Goal: Transaction & Acquisition: Purchase product/service

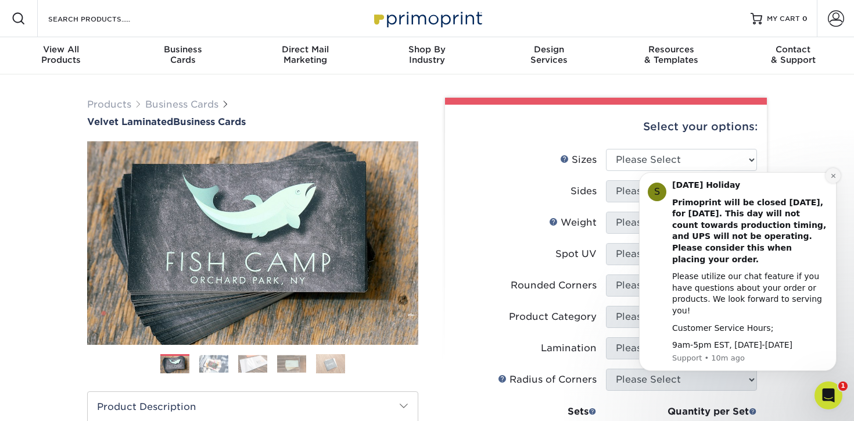
click at [834, 177] on icon "Dismiss notification" at bounding box center [833, 175] width 4 height 4
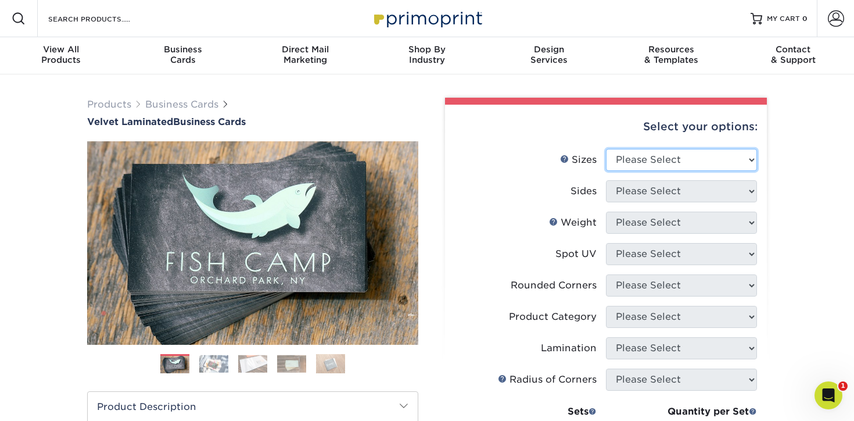
click at [675, 165] on select "Please Select 1.5" x 3.5" - Mini 1.75" x 3.5" - Mini 2" x 2" - Square 2" x 3" -…" at bounding box center [681, 160] width 151 height 22
select select "2.00x3.50"
click at [606, 149] on select "Please Select 1.5" x 3.5" - Mini 1.75" x 3.5" - Mini 2" x 2" - Square 2" x 3" -…" at bounding box center [681, 160] width 151 height 22
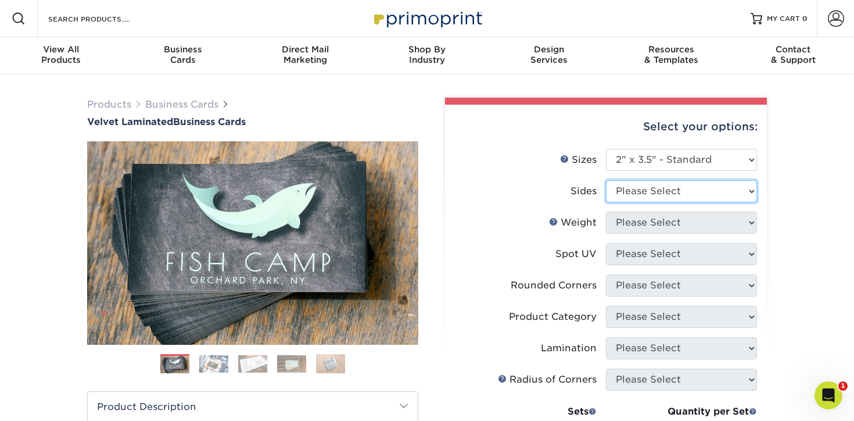
click at [647, 188] on select "Please Select Print Both Sides Print Front Only" at bounding box center [681, 191] width 151 height 22
select select "13abbda7-1d64-4f25-8bb2-c179b224825d"
click at [606, 180] on select "Please Select Print Both Sides Print Front Only" at bounding box center [681, 191] width 151 height 22
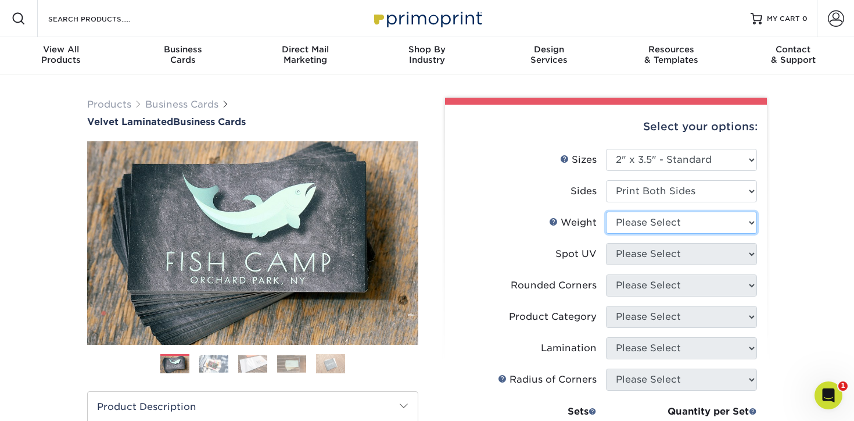
click at [646, 221] on select "Please Select 16PT" at bounding box center [681, 223] width 151 height 22
select select "16PT"
click at [606, 212] on select "Please Select 16PT" at bounding box center [681, 223] width 151 height 22
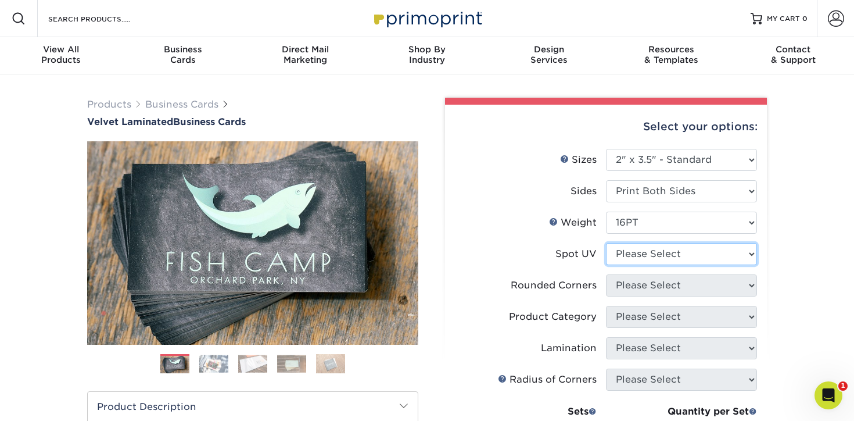
click at [638, 256] on select "Please Select No Spot UV Front and Back (Both Sides) Front Only Back Only" at bounding box center [681, 254] width 151 height 22
select select "3"
click at [606, 243] on select "Please Select No Spot UV Front and Back (Both Sides) Front Only Back Only" at bounding box center [681, 254] width 151 height 22
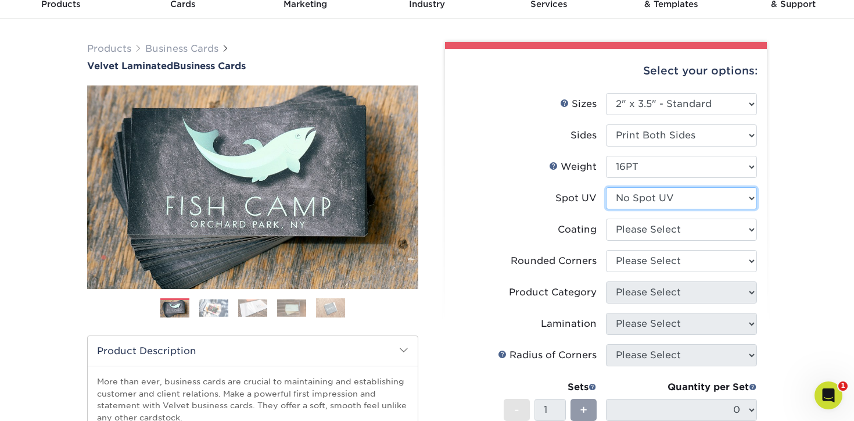
scroll to position [98, 0]
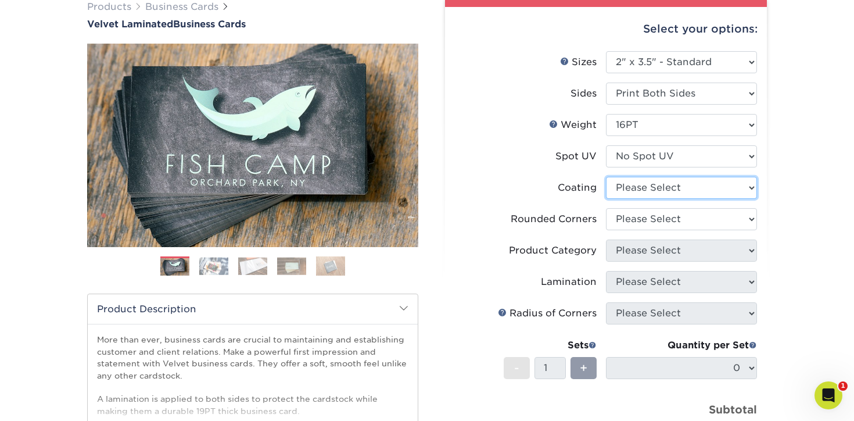
click at [647, 188] on select at bounding box center [681, 188] width 151 height 22
select select "3e7618de-abca-4bda-9f97-8b9129e913d8"
click at [606, 177] on select at bounding box center [681, 188] width 151 height 22
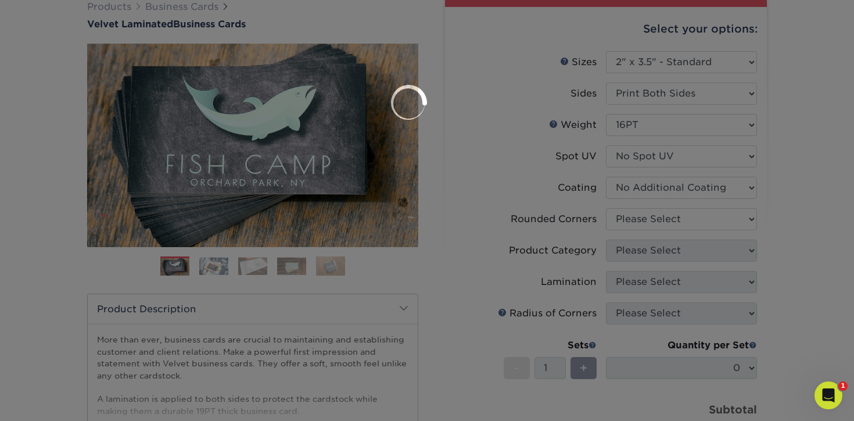
click at [644, 218] on div at bounding box center [427, 210] width 854 height 421
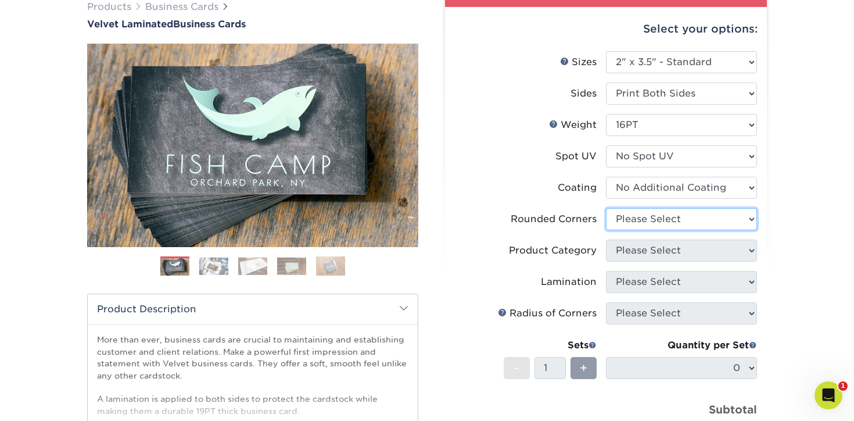
click at [644, 218] on select "Please Select Yes - Round 2 Corners Yes - Round 4 Corners No" at bounding box center [681, 219] width 151 height 22
select select "7672df9e-0e0a-464d-8e1f-920c575e4da3"
click at [606, 208] on select "Please Select Yes - Round 2 Corners Yes - Round 4 Corners No" at bounding box center [681, 219] width 151 height 22
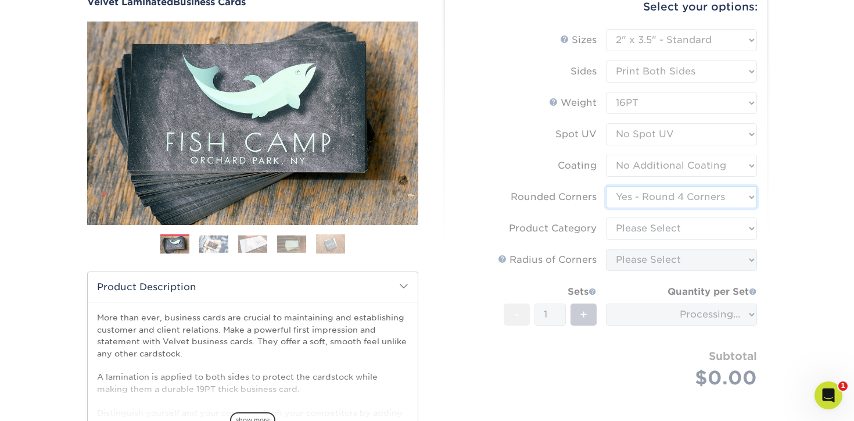
scroll to position [132, 0]
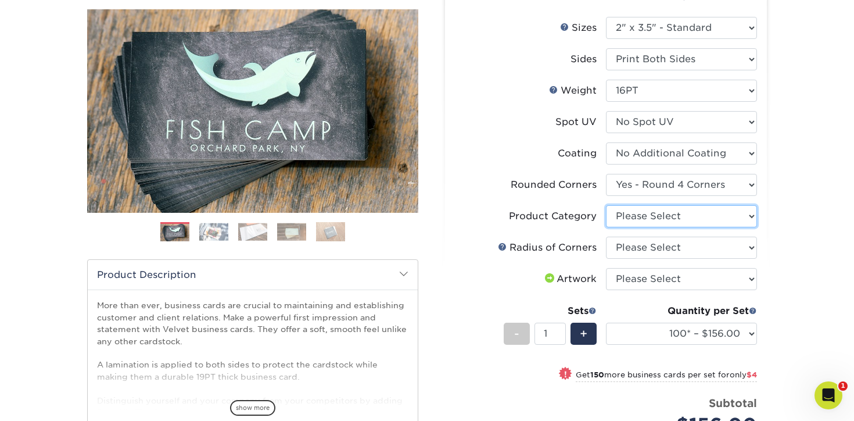
click at [662, 220] on select "Please Select Business Cards" at bounding box center [681, 216] width 151 height 22
select select "3b5148f1-0588-4f88-a218-97bcfdce65c1"
click at [606, 205] on select "Please Select Business Cards" at bounding box center [681, 216] width 151 height 22
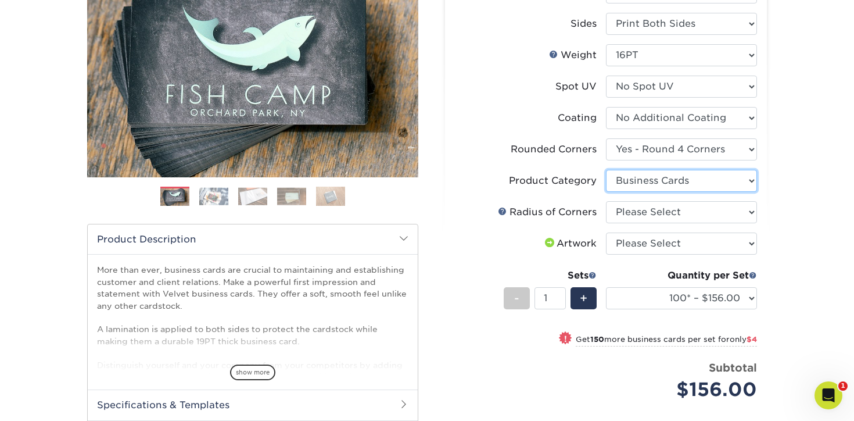
scroll to position [202, 0]
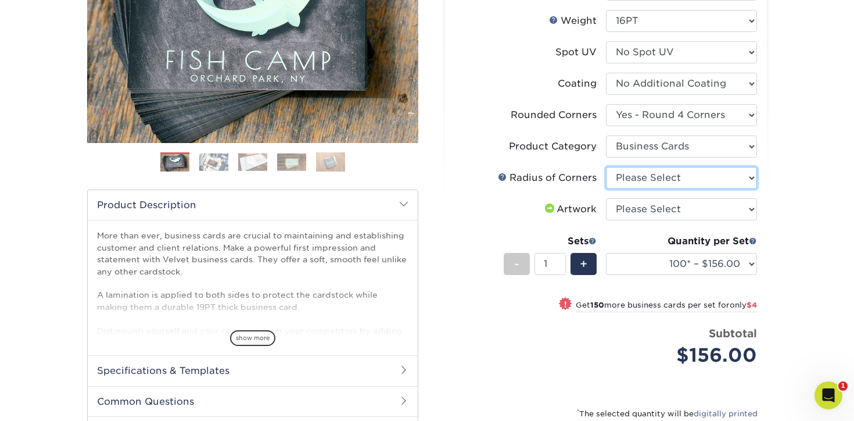
click at [640, 188] on select "Please Select Rounded 1/8" Rounded 1/4"" at bounding box center [681, 178] width 151 height 22
select select "479fbfe7-6a0c-4895-8c9a-81739b7486c9"
click at [606, 167] on select "Please Select Rounded 1/8" Rounded 1/4"" at bounding box center [681, 178] width 151 height 22
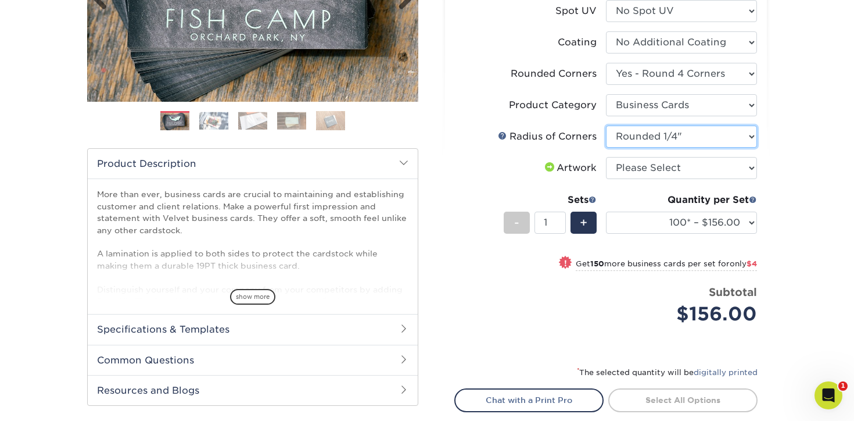
scroll to position [255, 0]
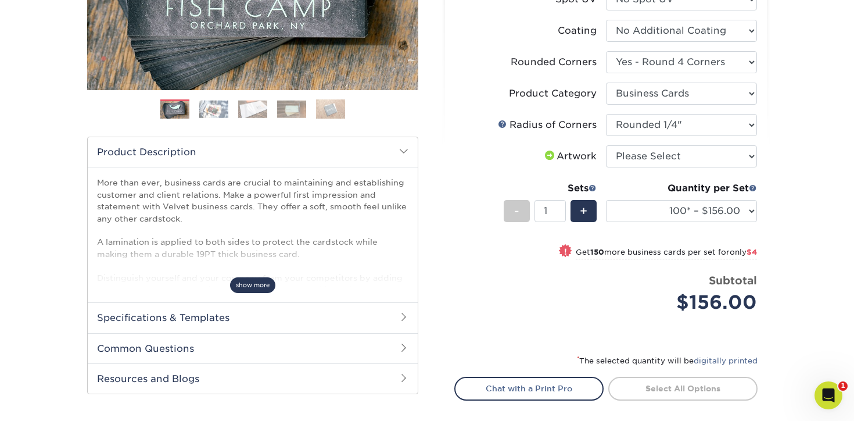
click at [255, 284] on span "show more" at bounding box center [252, 285] width 45 height 16
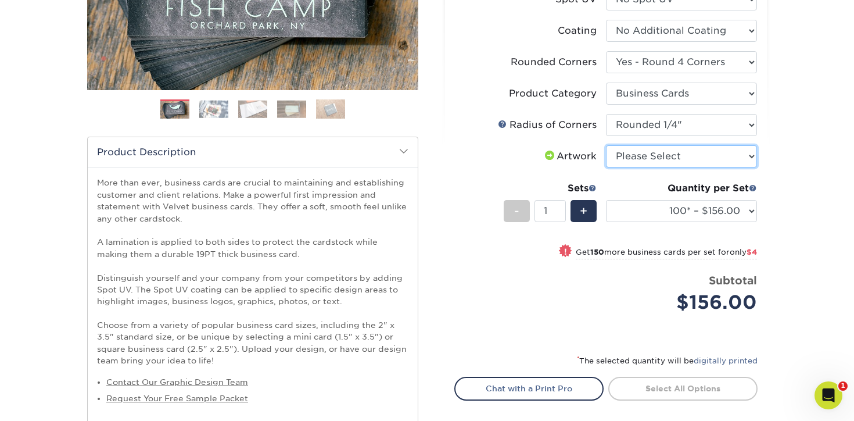
click at [653, 164] on select "Please Select I will upload files I need a design - $100" at bounding box center [681, 156] width 151 height 22
select select "upload"
click at [606, 145] on select "Please Select I will upload files I need a design - $100" at bounding box center [681, 156] width 151 height 22
